Goal: Obtain resource: Download file/media

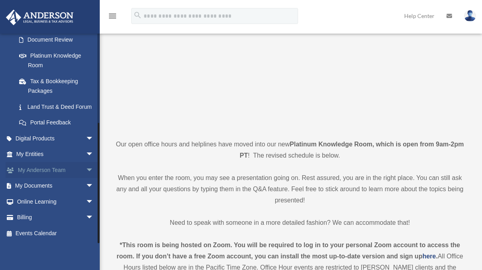
scroll to position [126, 0]
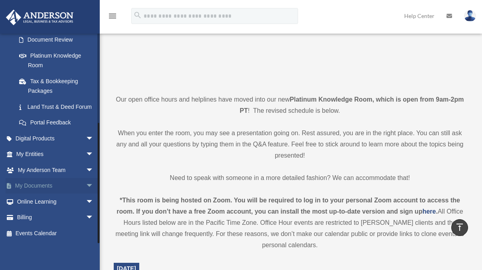
click at [55, 186] on link "My Documents arrow_drop_down" at bounding box center [56, 186] width 100 height 16
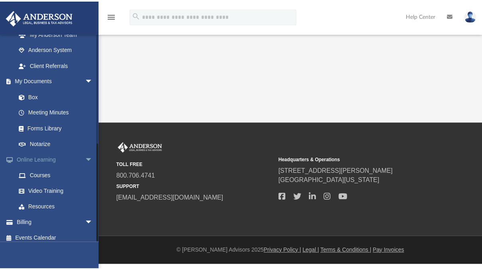
scroll to position [215, 0]
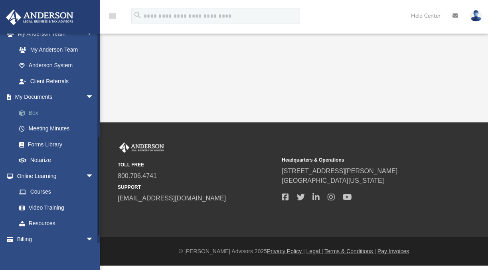
click at [40, 110] on link "Box" at bounding box center [58, 113] width 95 height 16
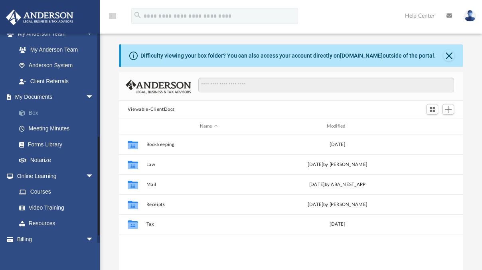
scroll to position [176, 338]
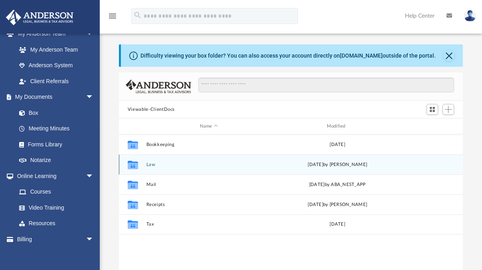
click at [184, 166] on button "Law" at bounding box center [208, 164] width 125 height 5
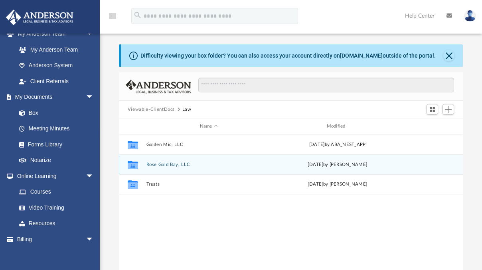
click at [189, 164] on button "Rose Gold Bay, LLC" at bounding box center [208, 164] width 125 height 5
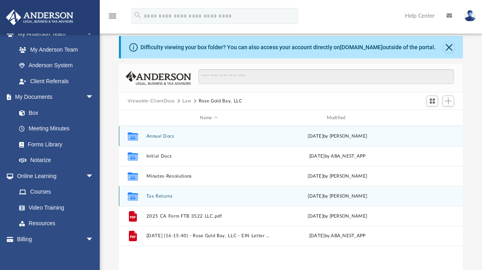
scroll to position [72, 0]
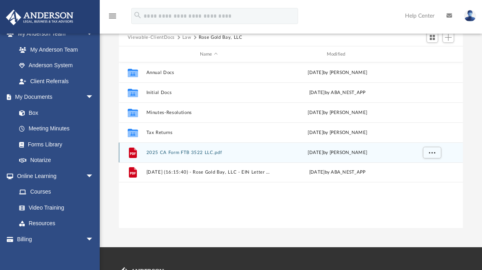
click at [208, 153] on button "2025 CA Form FTB 3522 LLC.pdf" at bounding box center [208, 152] width 125 height 5
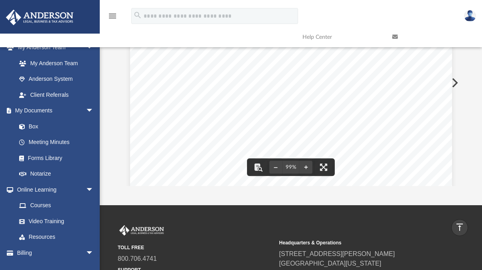
scroll to position [0, 0]
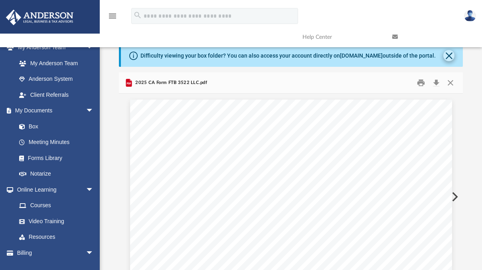
click at [449, 56] on button "Close" at bounding box center [449, 55] width 11 height 11
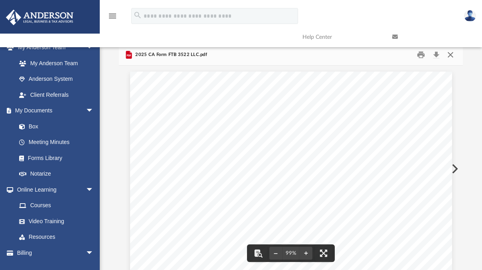
click at [450, 56] on button "Close" at bounding box center [451, 55] width 14 height 12
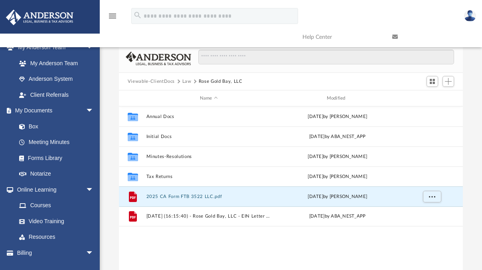
click at [189, 81] on button "Law" at bounding box center [186, 81] width 9 height 7
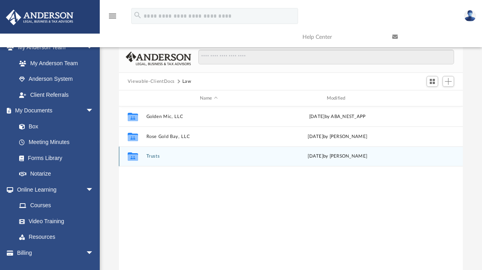
click at [153, 159] on div "Collaborated Folder Trusts Wed Aug 13 2025 by Cassie Yurk" at bounding box center [291, 156] width 344 height 20
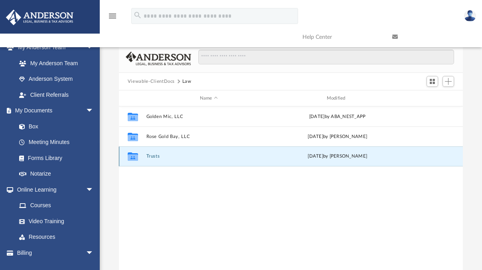
click at [153, 156] on button "Trusts" at bounding box center [208, 155] width 125 height 5
